Goal: Task Accomplishment & Management: Complete application form

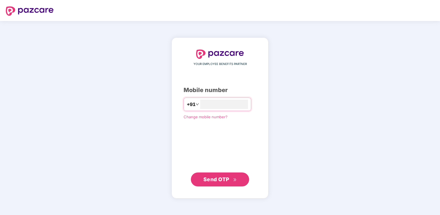
type input "**********"
click at [213, 182] on span "Send OTP" at bounding box center [219, 179] width 33 height 8
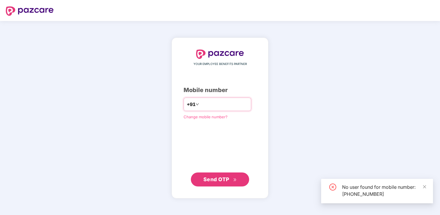
click at [216, 105] on input "**********" at bounding box center [224, 104] width 48 height 9
click at [215, 105] on input "**********" at bounding box center [224, 104] width 48 height 9
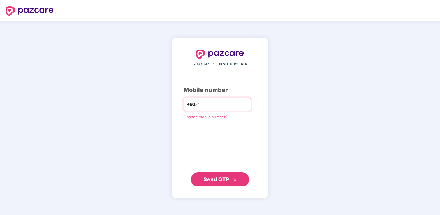
click at [227, 104] on input "**********" at bounding box center [224, 104] width 48 height 9
type input "**********"
click at [220, 174] on button "Send OTP" at bounding box center [220, 179] width 58 height 14
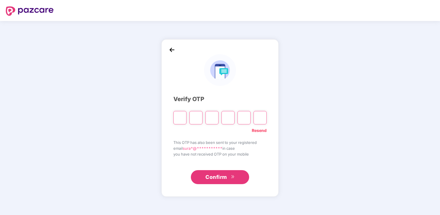
type input "*"
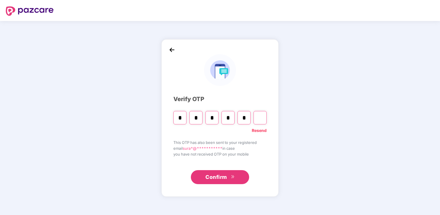
type input "*"
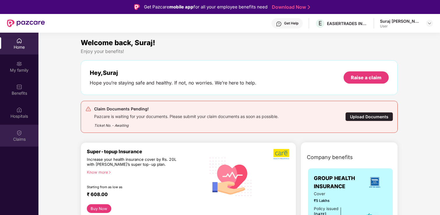
click at [22, 138] on div "Claims" at bounding box center [19, 139] width 38 height 6
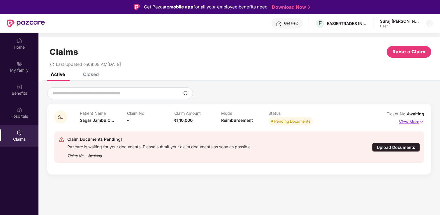
click at [407, 121] on p "View More" at bounding box center [411, 121] width 25 height 8
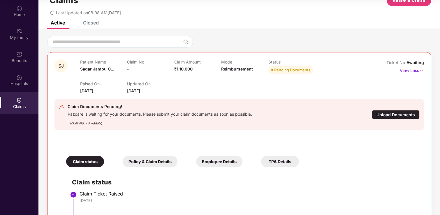
scroll to position [51, 0]
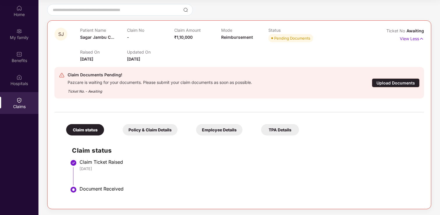
click at [160, 133] on div "Policy & Claim Details" at bounding box center [150, 129] width 55 height 11
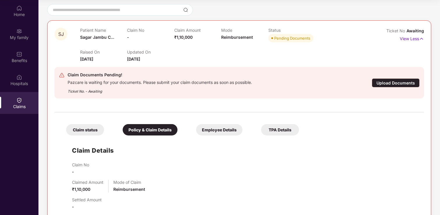
click at [197, 132] on div "Employee Details" at bounding box center [219, 129] width 46 height 11
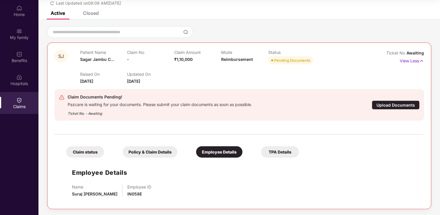
click at [282, 152] on div "TPA Details" at bounding box center [280, 151] width 38 height 11
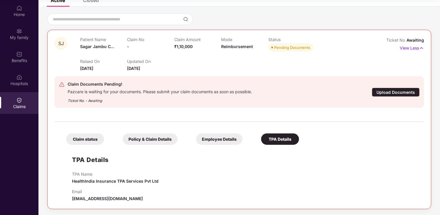
click at [100, 139] on div "Claim status" at bounding box center [85, 138] width 38 height 11
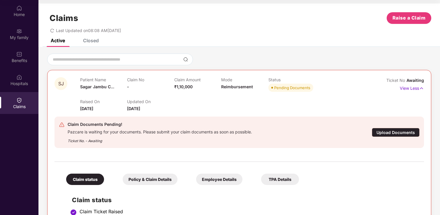
scroll to position [0, 0]
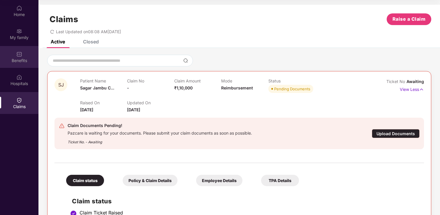
click at [25, 54] on div "Benefits" at bounding box center [19, 57] width 38 height 22
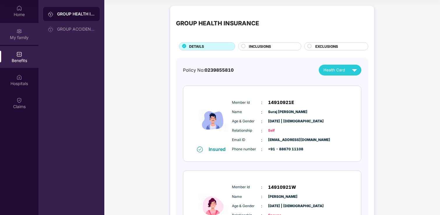
click at [24, 43] on div "My family" at bounding box center [19, 34] width 38 height 22
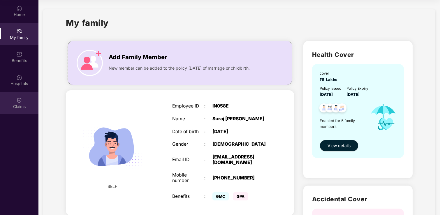
click at [25, 102] on div "Claims" at bounding box center [19, 103] width 38 height 22
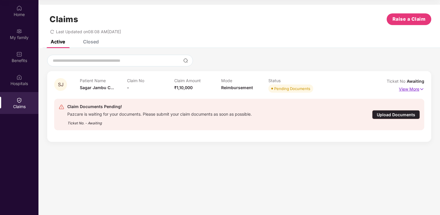
click at [415, 89] on p "View More" at bounding box center [411, 88] width 25 height 8
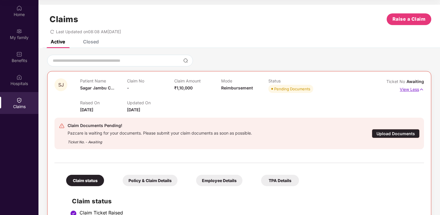
click at [407, 89] on p "View Less" at bounding box center [412, 89] width 24 height 8
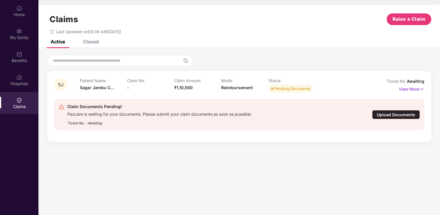
click at [384, 114] on div "Upload Documents" at bounding box center [396, 114] width 48 height 9
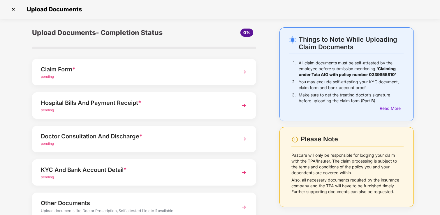
click at [194, 70] on div "Claim Form *" at bounding box center [135, 69] width 189 height 9
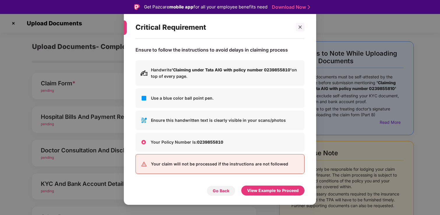
click at [227, 192] on div "Go Back" at bounding box center [221, 191] width 17 height 6
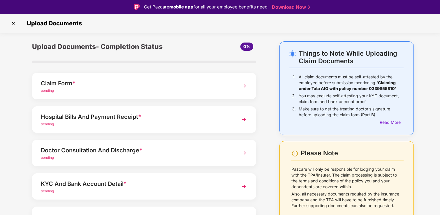
click at [239, 88] on img at bounding box center [244, 86] width 10 height 10
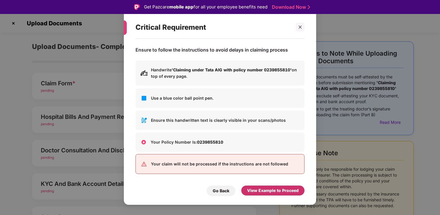
click at [259, 191] on div "View Example to Proceed" at bounding box center [273, 190] width 52 height 6
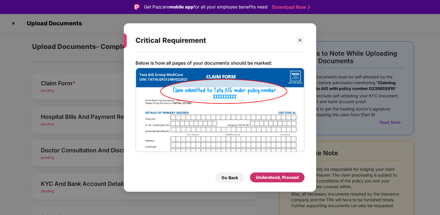
click at [264, 179] on div "Understood, Proceed" at bounding box center [277, 177] width 43 height 6
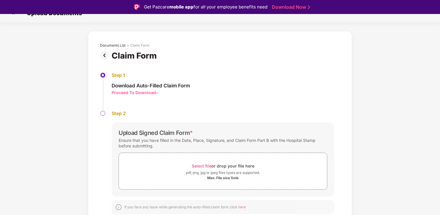
scroll to position [14, 0]
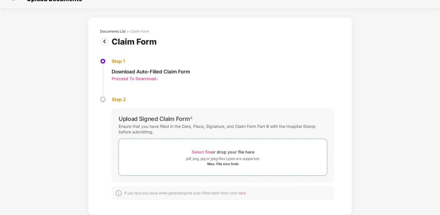
click at [142, 78] on div "Proceed To Download" at bounding box center [134, 79] width 44 height 6
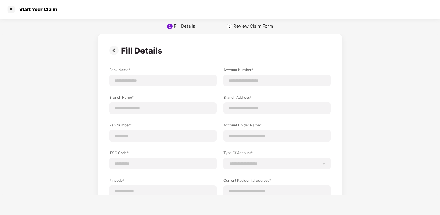
click at [153, 51] on div "Fill Details" at bounding box center [143, 51] width 44 height 10
click at [113, 51] on img at bounding box center [115, 50] width 12 height 9
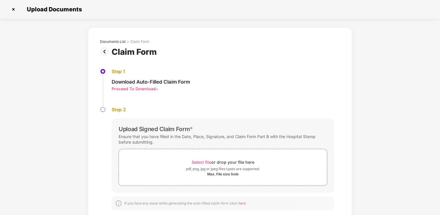
click at [105, 50] on img at bounding box center [106, 51] width 12 height 9
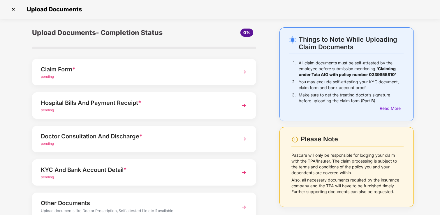
scroll to position [43, 0]
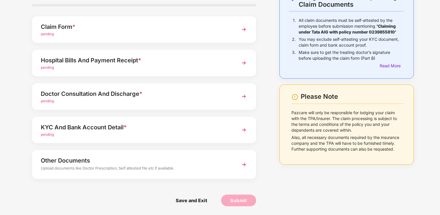
click at [190, 207] on div "Save and Exit" at bounding box center [181, 202] width 75 height 15
click at [192, 200] on span "Save and Exit" at bounding box center [191, 201] width 43 height 12
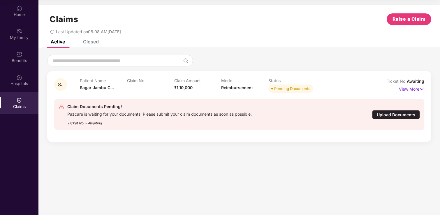
click at [379, 114] on div "Upload Documents" at bounding box center [396, 114] width 48 height 9
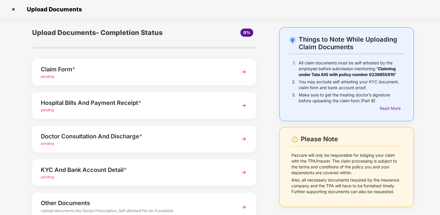
click at [14, 10] on img at bounding box center [13, 9] width 9 height 9
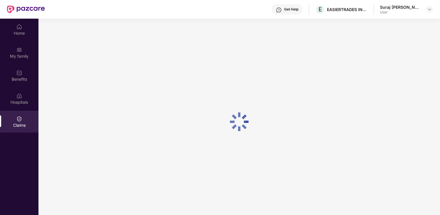
scroll to position [33, 0]
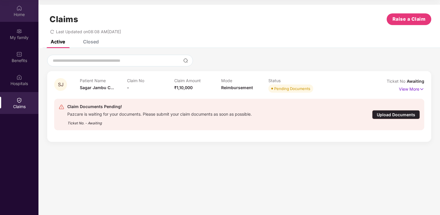
click at [26, 12] on div "Home" at bounding box center [19, 15] width 38 height 6
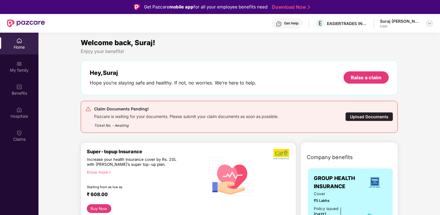
click at [429, 23] on img at bounding box center [429, 23] width 5 height 5
click at [392, 36] on div "Logout" at bounding box center [402, 36] width 76 height 11
